Goal: Purchase product/service

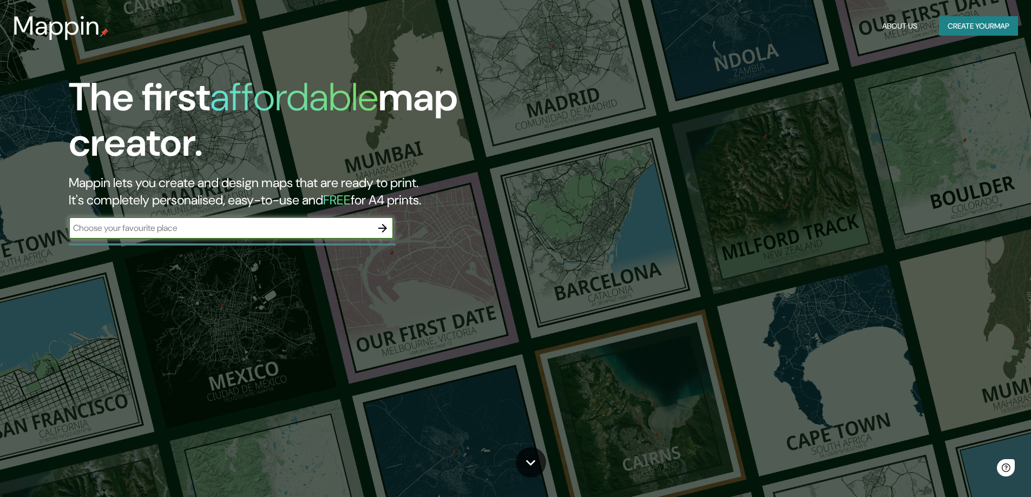
click at [359, 225] on input "text" at bounding box center [220, 228] width 303 height 12
type input "ة"
type input "[GEOGRAPHIC_DATA]"
click at [386, 230] on icon "button" at bounding box center [382, 228] width 13 height 13
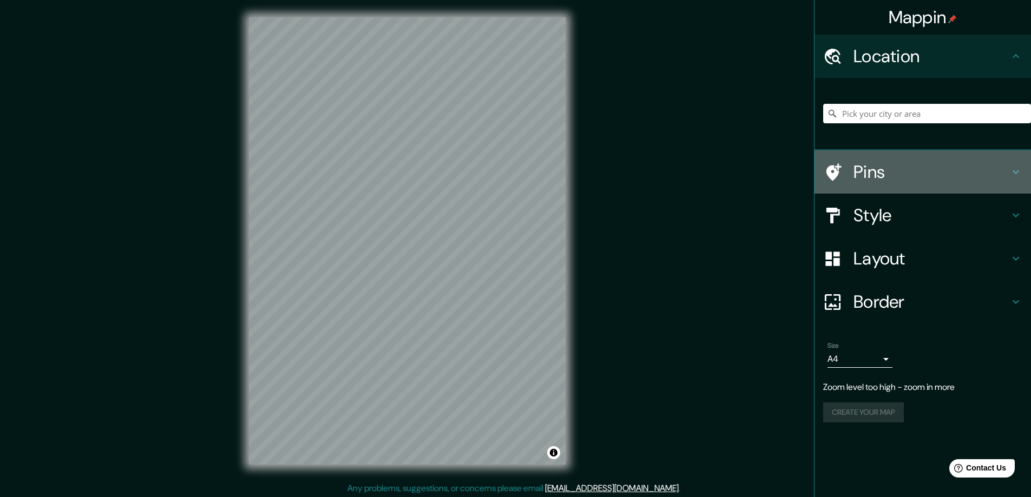
click at [939, 183] on div "Pins" at bounding box center [923, 171] width 217 height 43
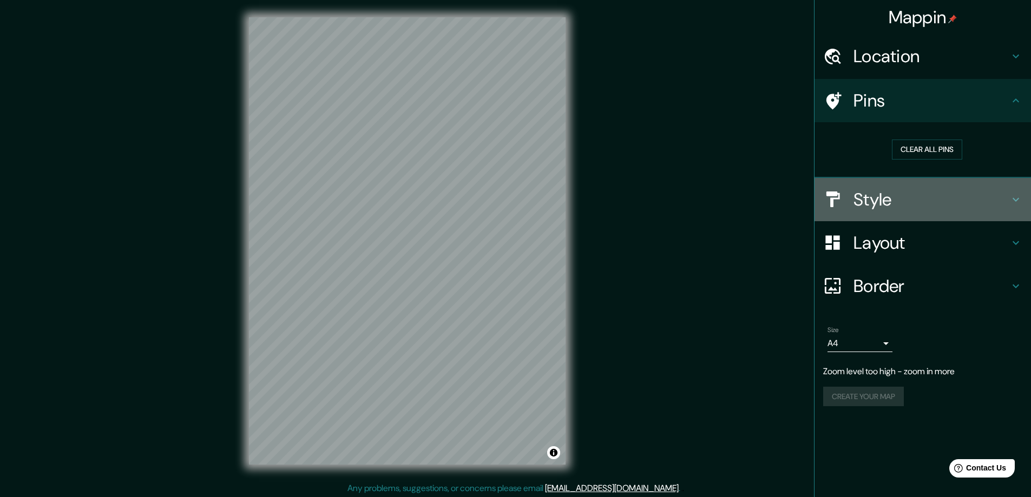
click at [963, 193] on h4 "Style" at bounding box center [932, 200] width 156 height 22
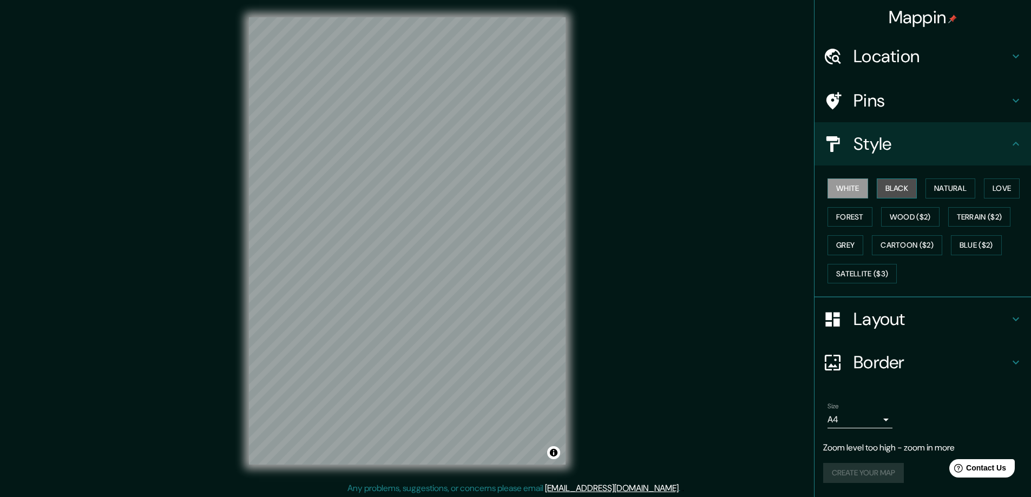
click at [900, 183] on button "Black" at bounding box center [897, 189] width 41 height 20
click at [855, 185] on button "White" at bounding box center [848, 189] width 41 height 20
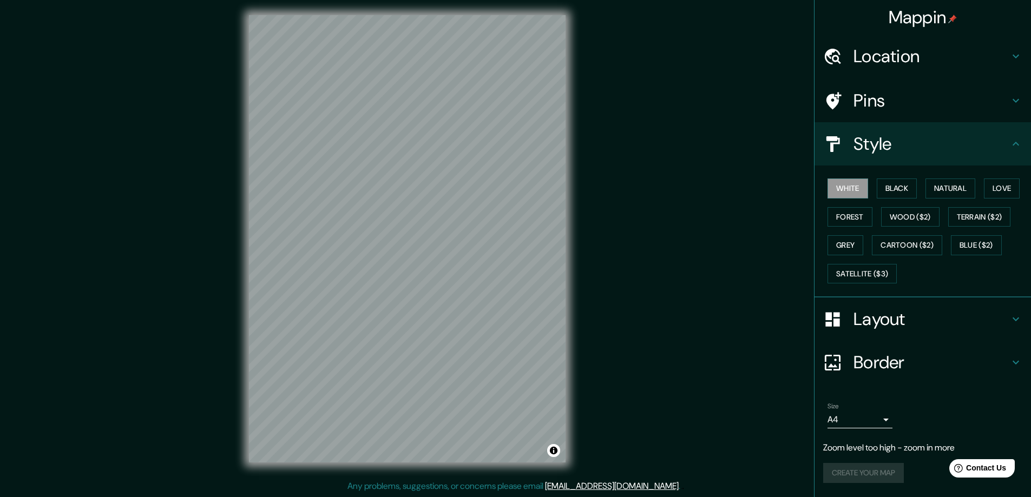
click at [931, 317] on h4 "Layout" at bounding box center [932, 320] width 156 height 22
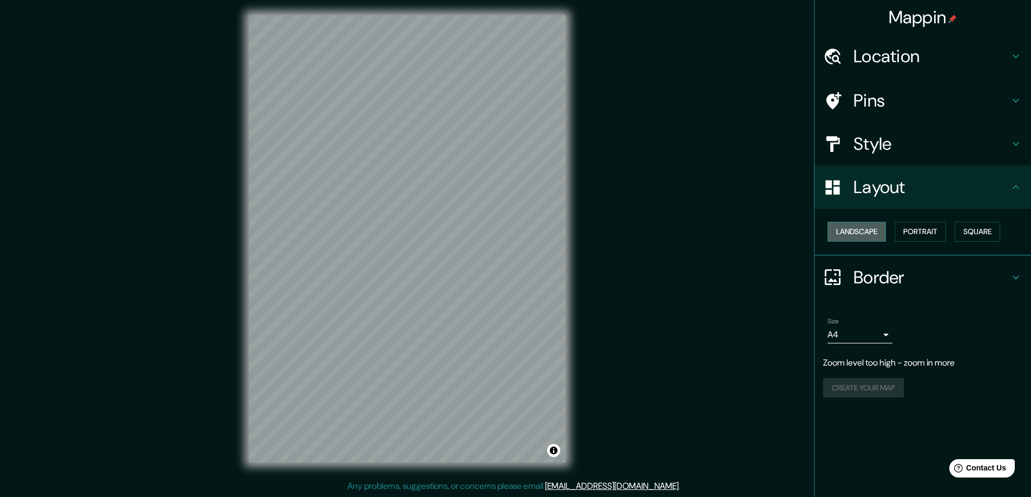
click at [862, 234] on button "Landscape" at bounding box center [857, 232] width 58 height 20
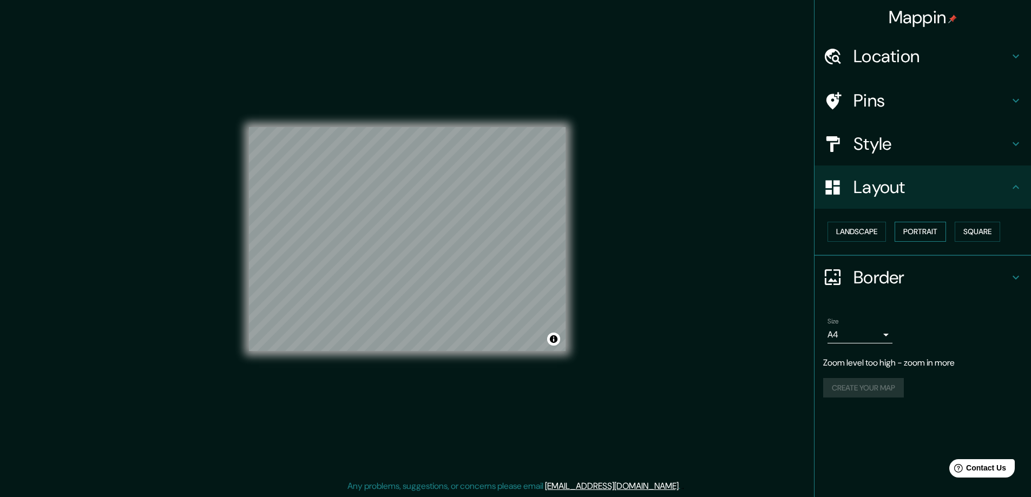
click at [935, 230] on button "Portrait" at bounding box center [920, 232] width 51 height 20
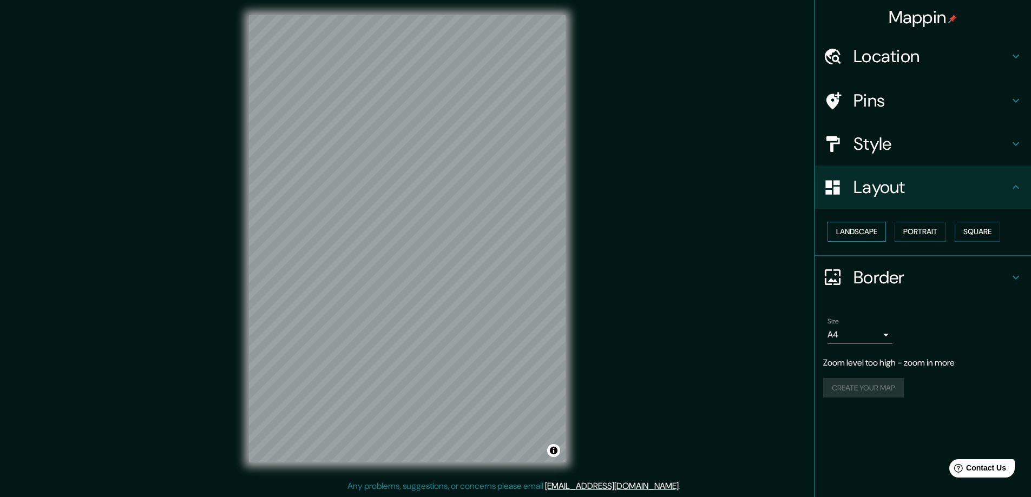
click at [874, 231] on button "Landscape" at bounding box center [857, 232] width 58 height 20
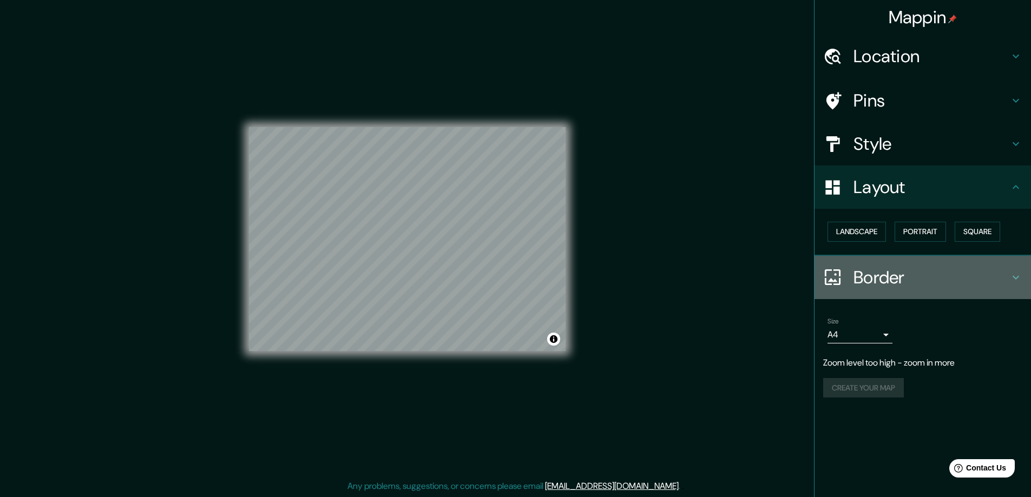
click at [961, 267] on h4 "Border" at bounding box center [932, 278] width 156 height 22
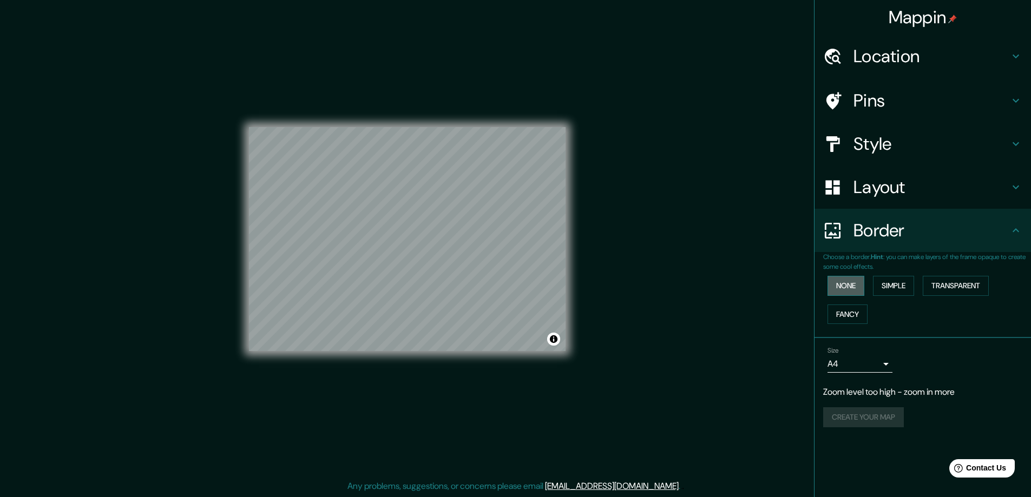
click at [855, 280] on button "None" at bounding box center [846, 286] width 37 height 20
click at [893, 284] on button "Simple" at bounding box center [893, 286] width 41 height 20
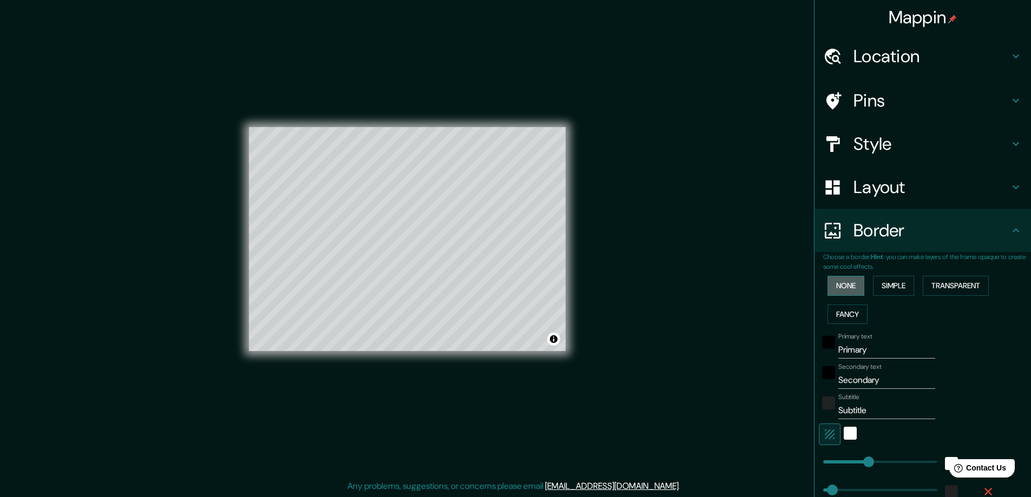
click at [851, 283] on button "None" at bounding box center [846, 286] width 37 height 20
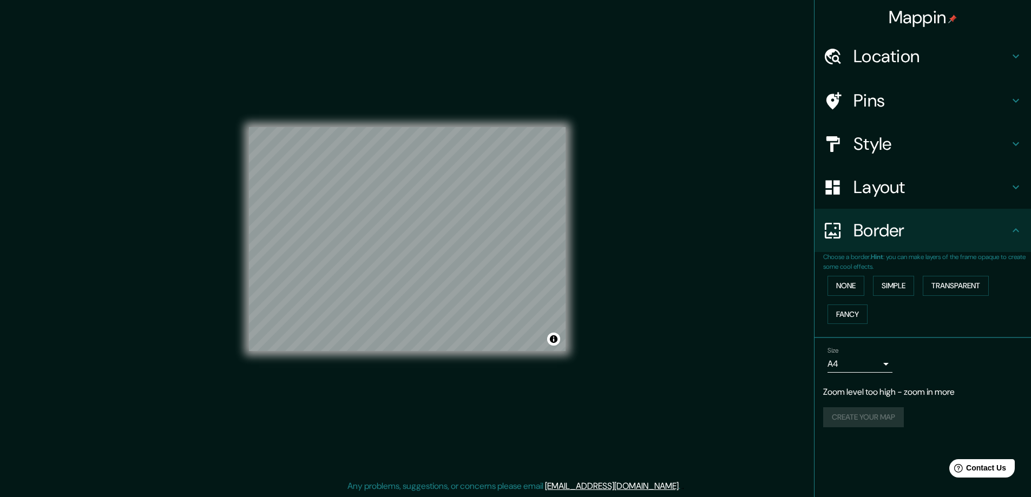
drag, startPoint x: 903, startPoint y: 284, endPoint x: 917, endPoint y: 284, distance: 13.5
click at [904, 284] on button "Simple" at bounding box center [893, 286] width 41 height 20
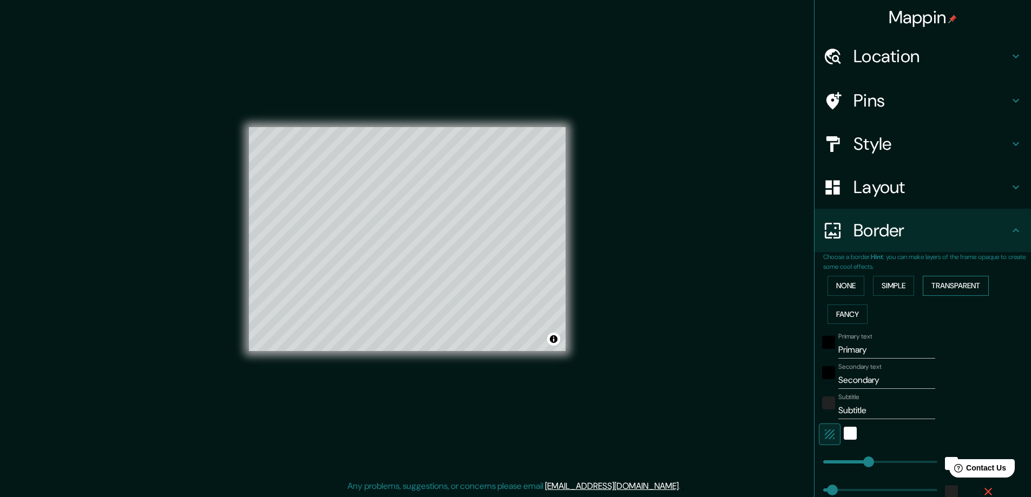
click at [940, 284] on button "Transparent" at bounding box center [956, 286] width 66 height 20
click at [834, 311] on button "Fancy" at bounding box center [848, 315] width 40 height 20
click at [832, 288] on button "None" at bounding box center [846, 286] width 37 height 20
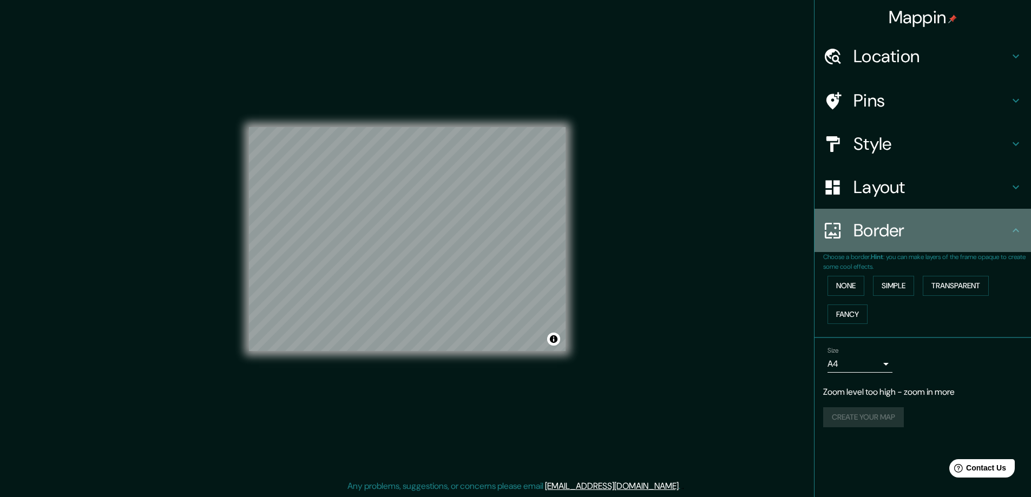
click at [983, 234] on h4 "Border" at bounding box center [932, 231] width 156 height 22
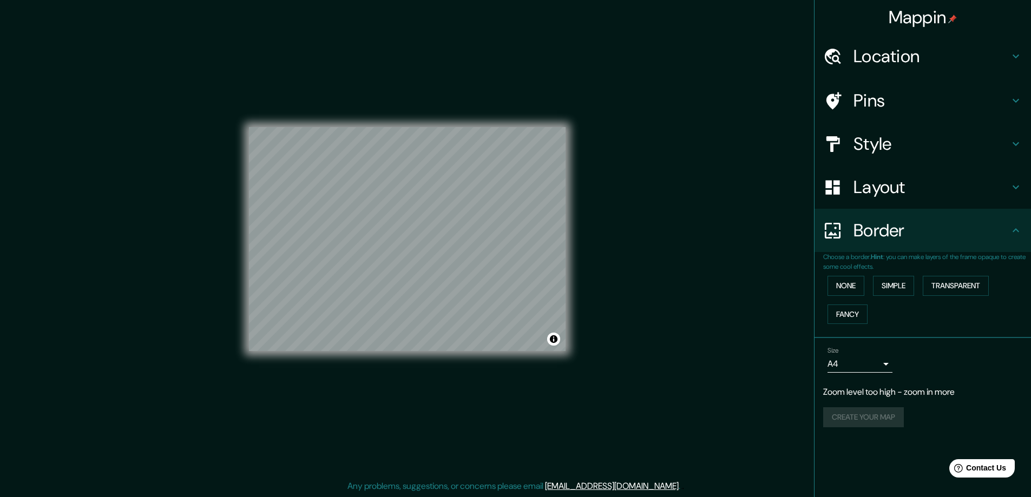
click at [883, 395] on p "Zoom level too high - zoom in more" at bounding box center [922, 392] width 199 height 13
click at [873, 422] on div "Create your map" at bounding box center [922, 418] width 199 height 20
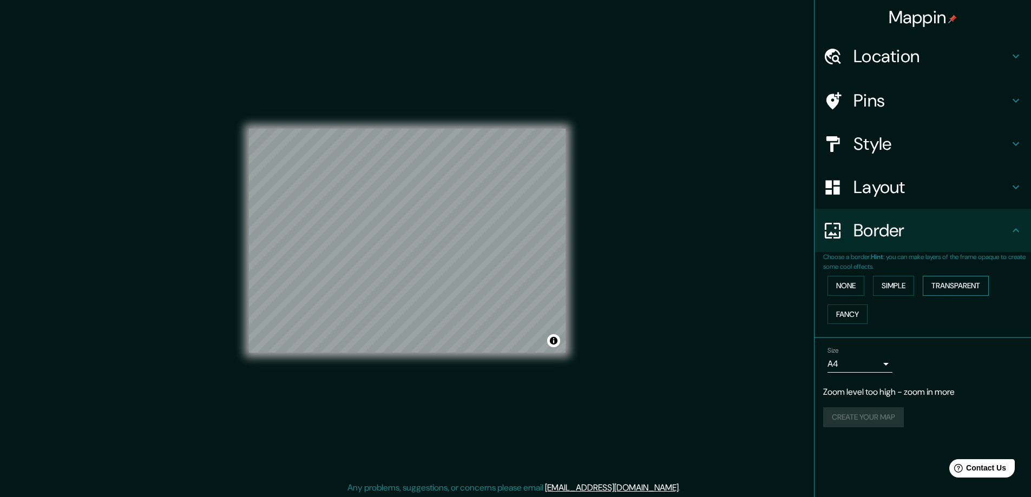
scroll to position [0, 0]
click at [922, 91] on h4 "Pins" at bounding box center [932, 101] width 156 height 22
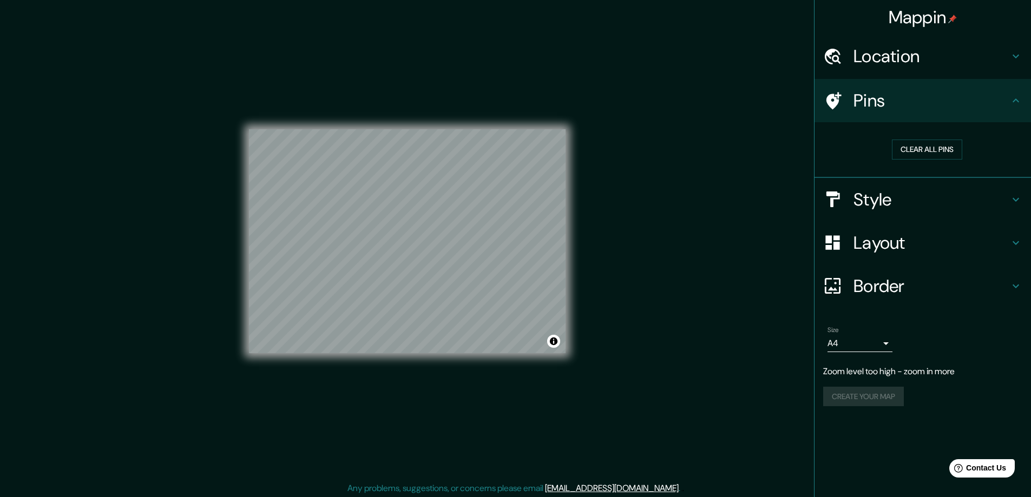
click at [927, 57] on h4 "Location" at bounding box center [932, 56] width 156 height 22
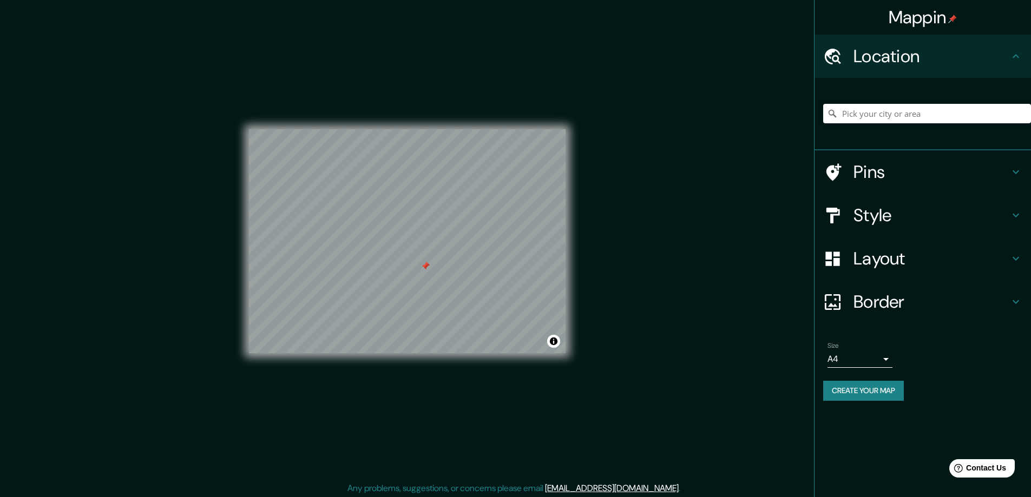
click at [422, 270] on div at bounding box center [425, 266] width 9 height 9
